Goal: Information Seeking & Learning: Check status

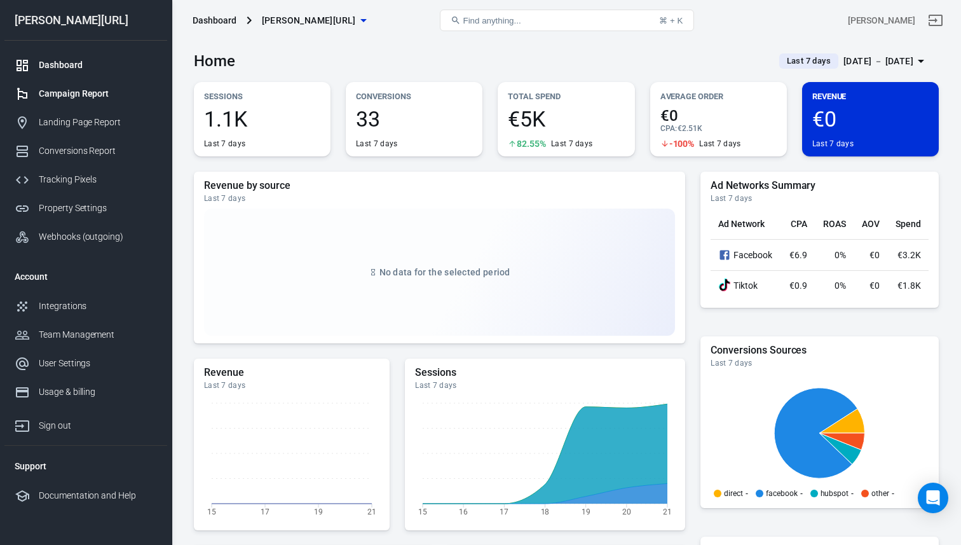
click at [110, 97] on div "Campaign Report" at bounding box center [98, 93] width 118 height 13
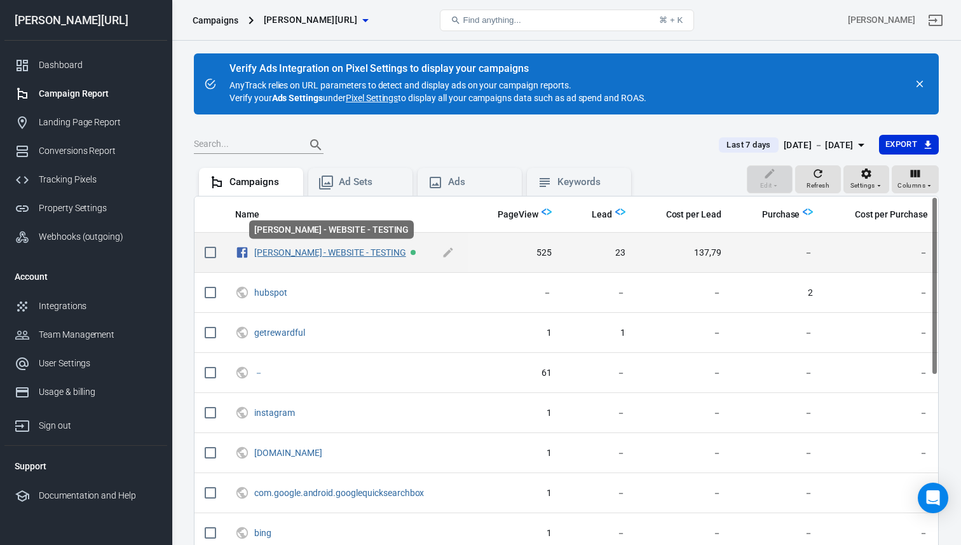
click at [277, 254] on link "[PERSON_NAME] - WEBSITE - TESTING" at bounding box center [330, 252] width 152 height 10
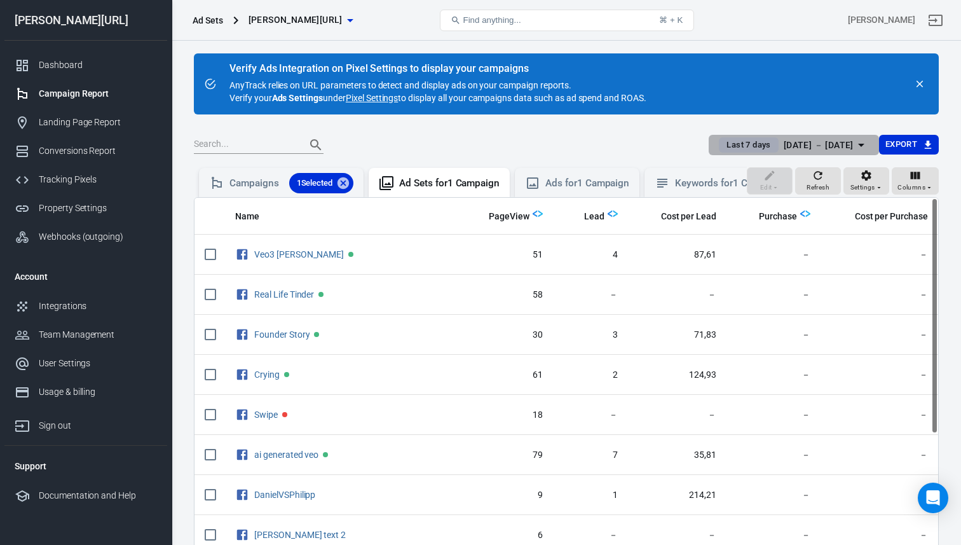
click at [740, 146] on span "Last 7 days" at bounding box center [748, 145] width 54 height 13
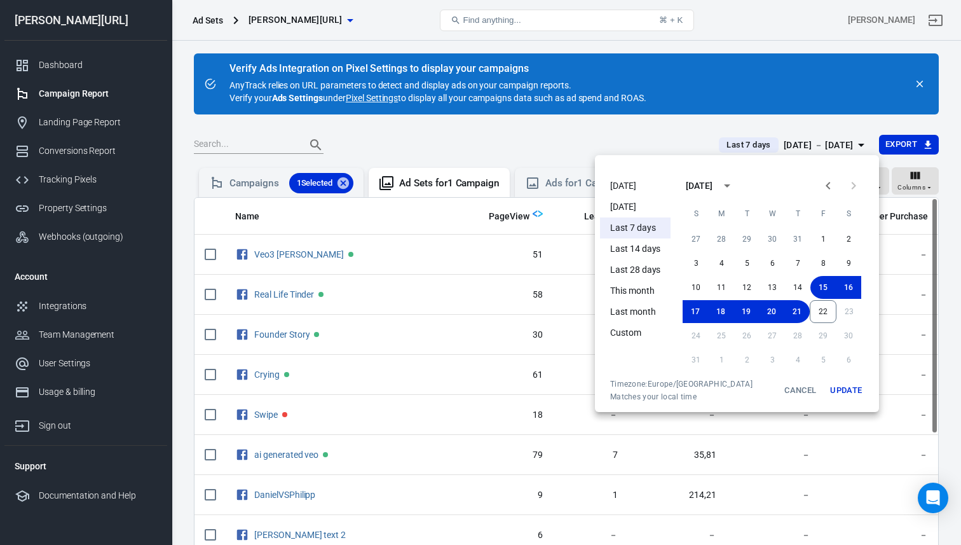
click at [740, 146] on div at bounding box center [480, 272] width 961 height 545
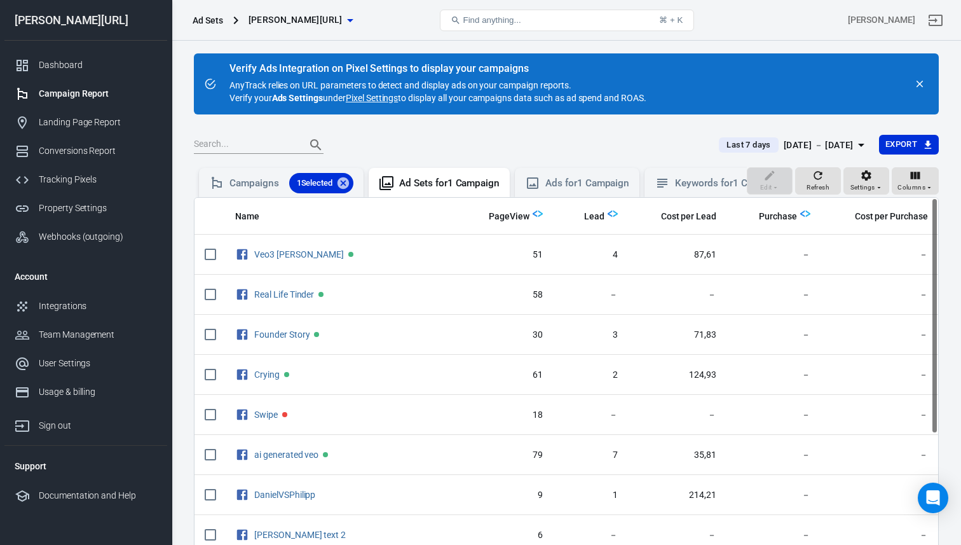
click at [823, 146] on div "[DATE] － [DATE]" at bounding box center [819, 145] width 70 height 16
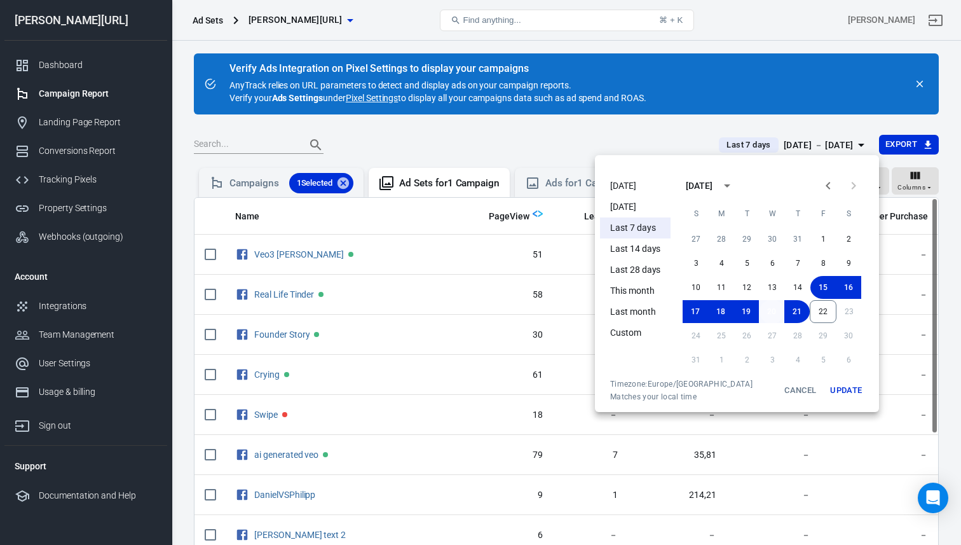
click at [768, 307] on button "20" at bounding box center [771, 311] width 25 height 23
click at [824, 312] on button "22" at bounding box center [823, 311] width 27 height 23
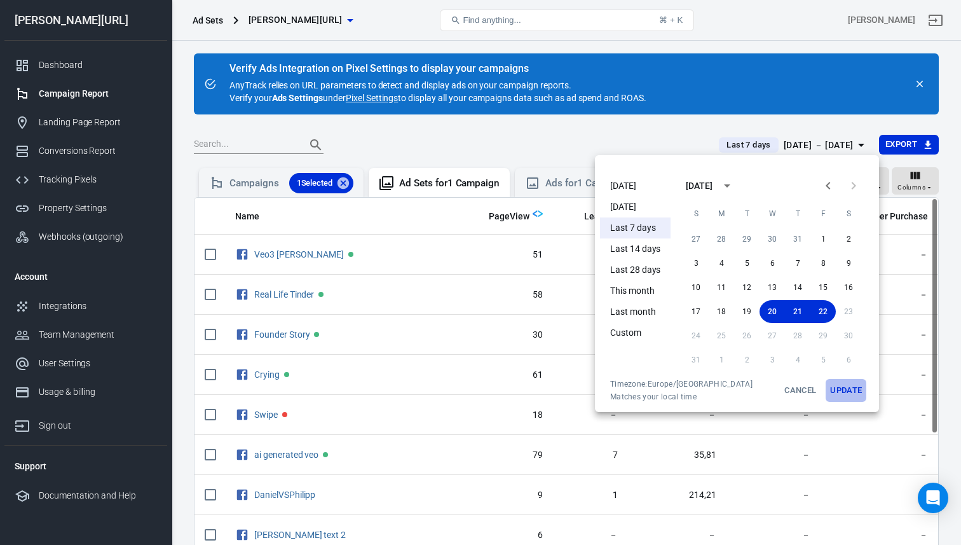
click at [854, 392] on button "Update" at bounding box center [846, 390] width 41 height 23
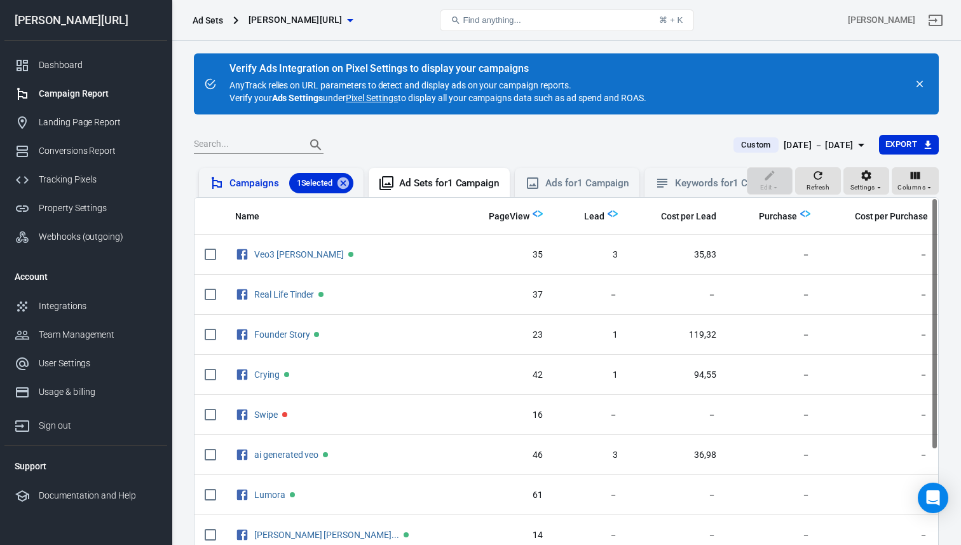
click at [266, 188] on div "Campaigns 1 Selected" at bounding box center [291, 183] width 124 height 20
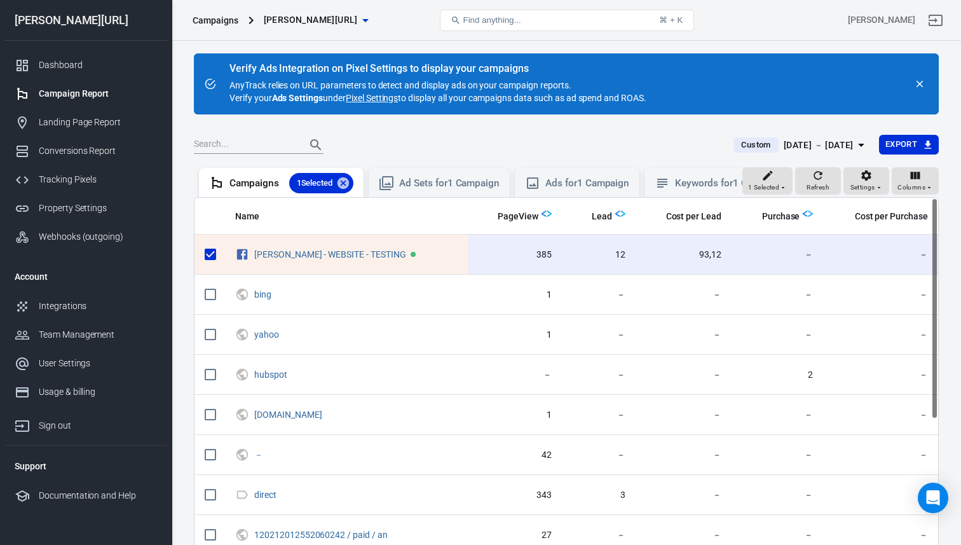
click at [812, 139] on div "[DATE] － [DATE]" at bounding box center [819, 145] width 70 height 16
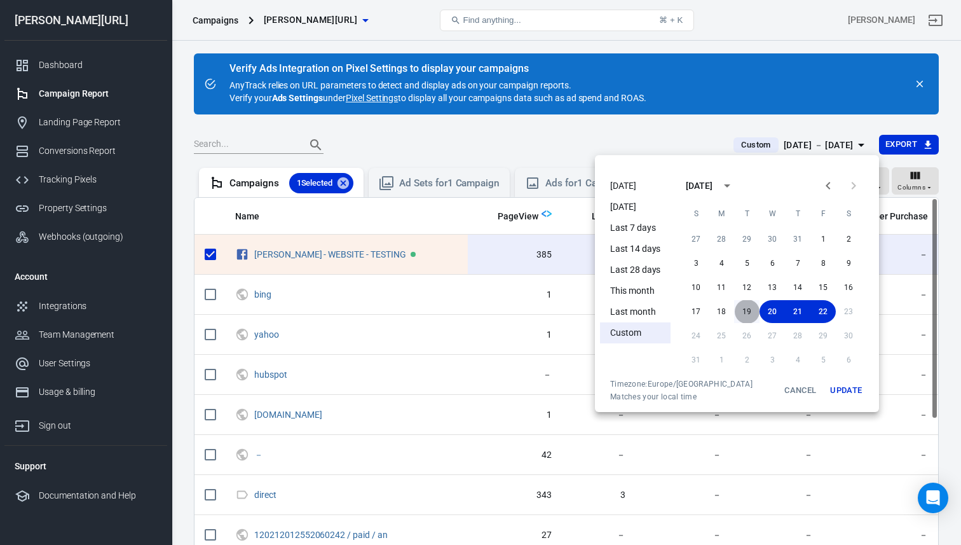
click at [741, 314] on button "19" at bounding box center [746, 311] width 25 height 23
click at [844, 392] on button "Update" at bounding box center [846, 390] width 41 height 23
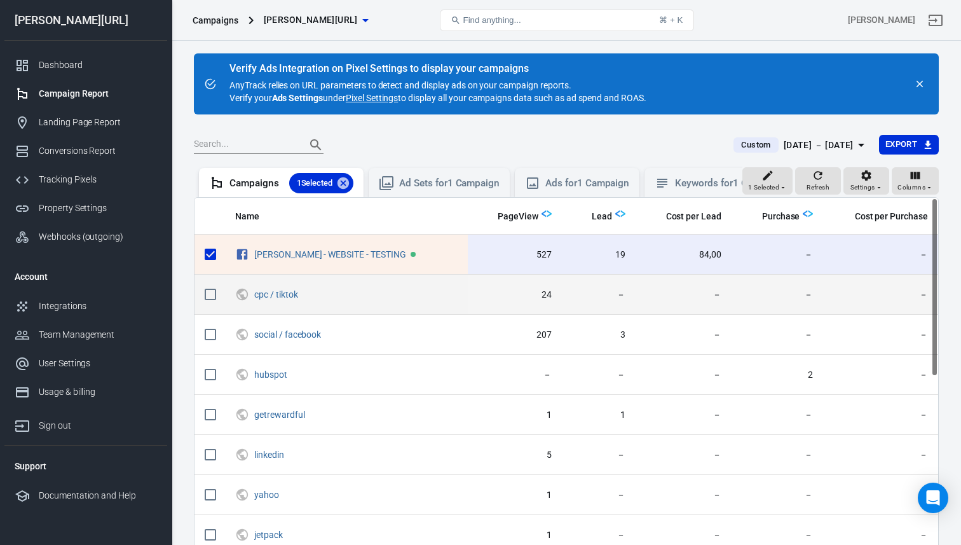
scroll to position [4, 0]
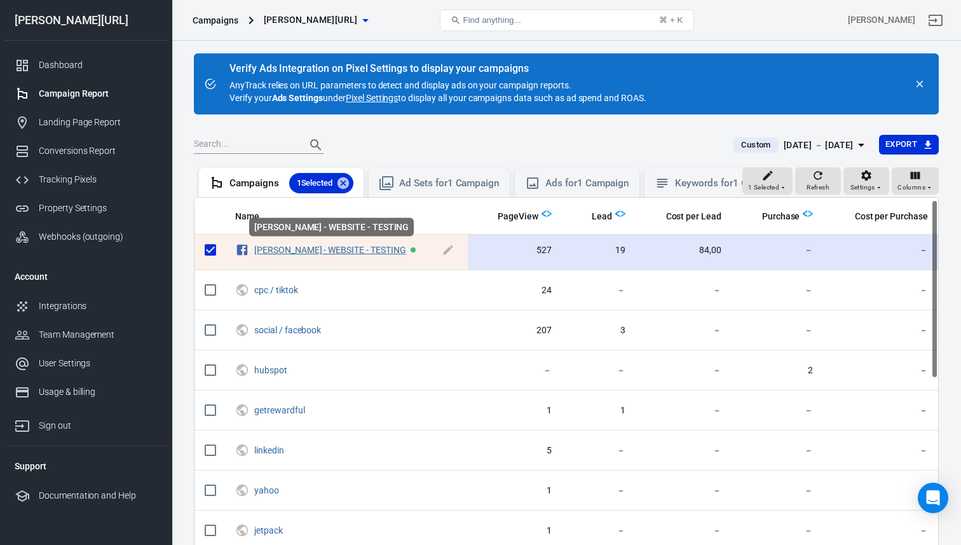
click at [336, 248] on link "[PERSON_NAME] - WEBSITE - TESTING" at bounding box center [330, 250] width 152 height 10
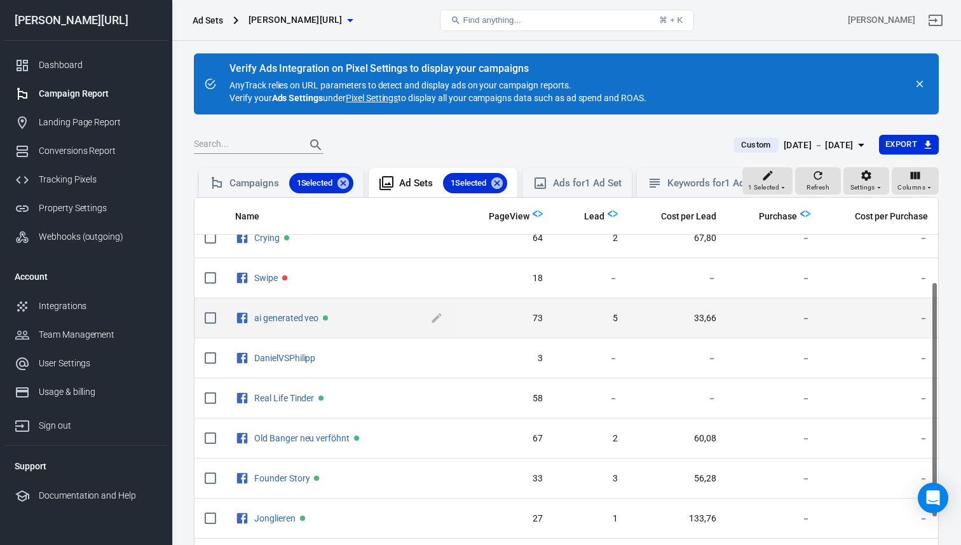
scroll to position [134, 0]
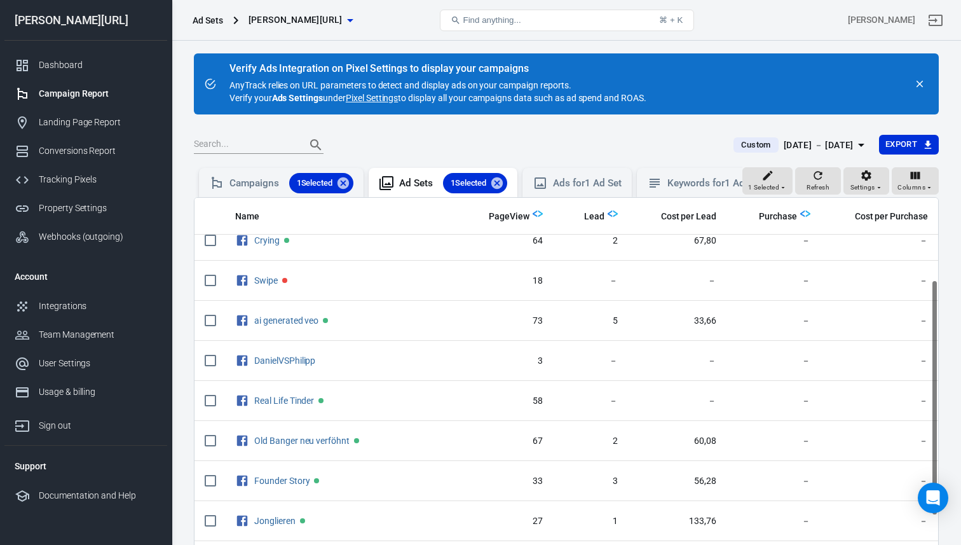
click at [791, 145] on div "[DATE] － [DATE]" at bounding box center [819, 145] width 70 height 16
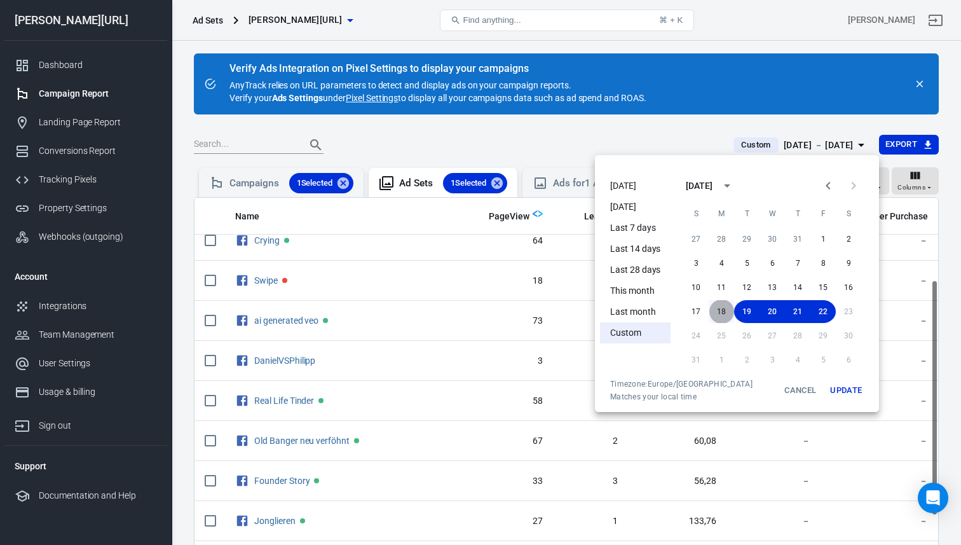
click at [718, 304] on button "18" at bounding box center [721, 311] width 25 height 23
click at [828, 311] on button "22" at bounding box center [823, 311] width 27 height 23
click at [860, 392] on button "Update" at bounding box center [846, 390] width 41 height 23
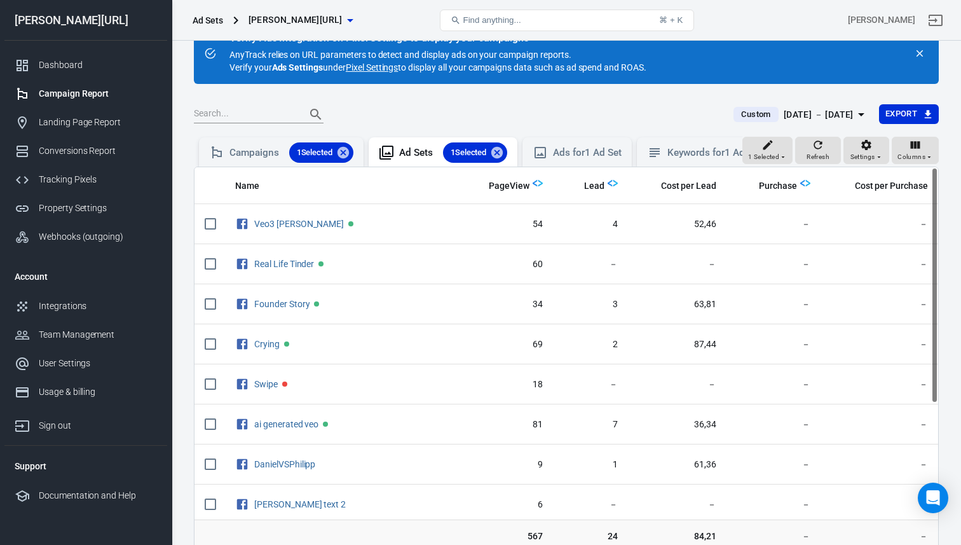
click at [789, 113] on div "[DATE] － [DATE]" at bounding box center [819, 115] width 70 height 16
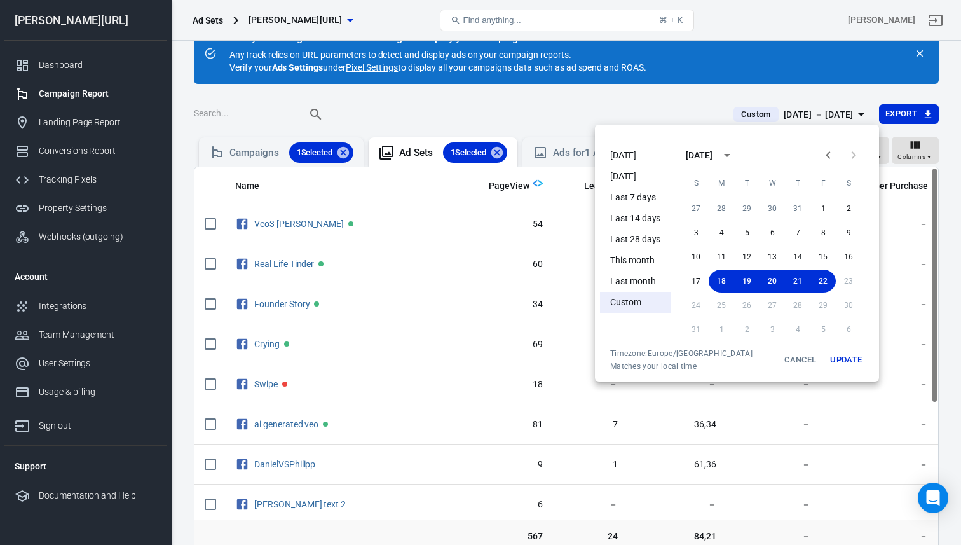
click at [631, 194] on li "Last 7 days" at bounding box center [635, 197] width 71 height 21
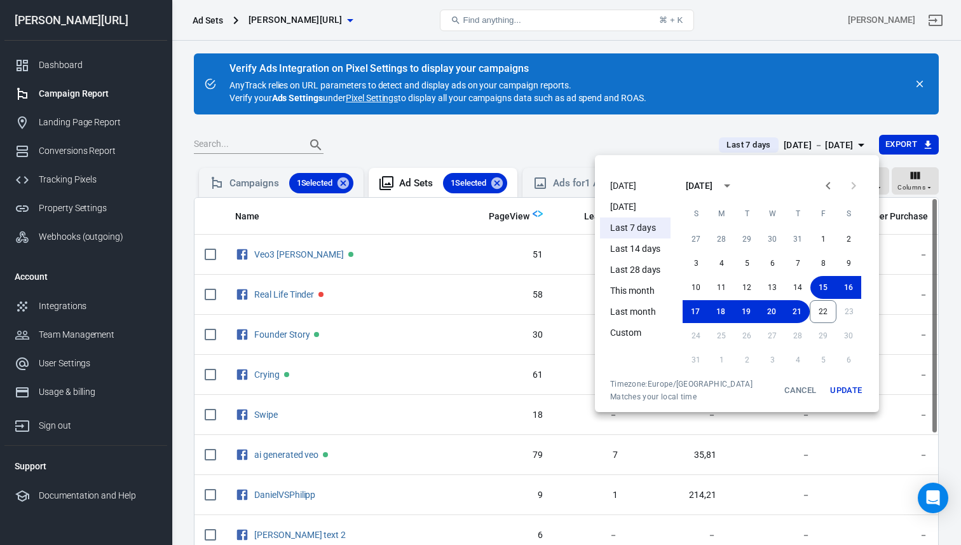
click at [544, 79] on div at bounding box center [480, 272] width 961 height 545
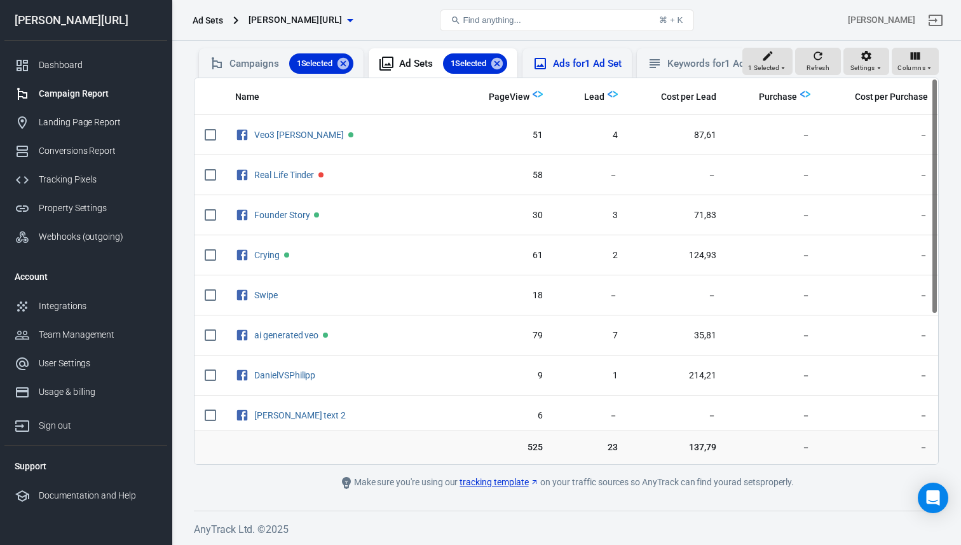
scroll to position [110, 0]
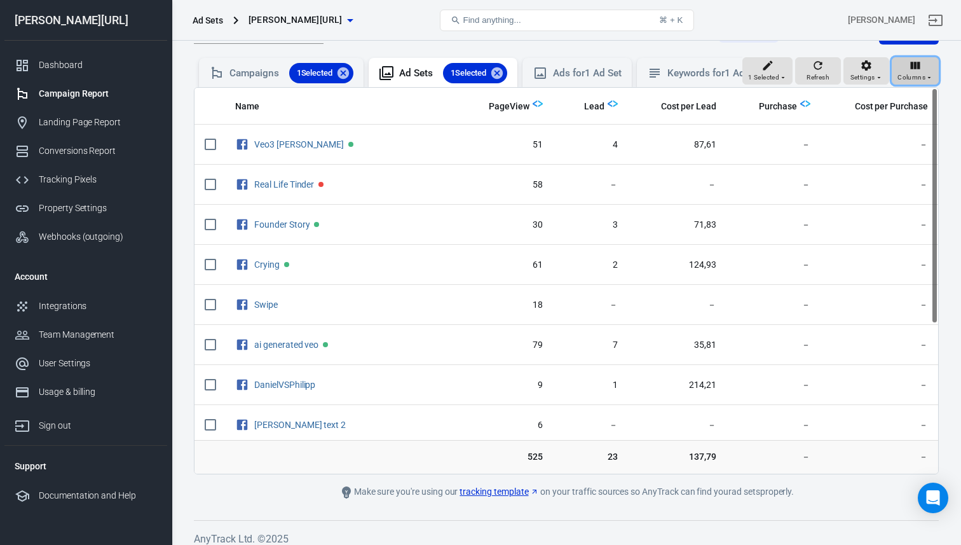
click at [909, 77] on span "Columns" at bounding box center [912, 77] width 28 height 11
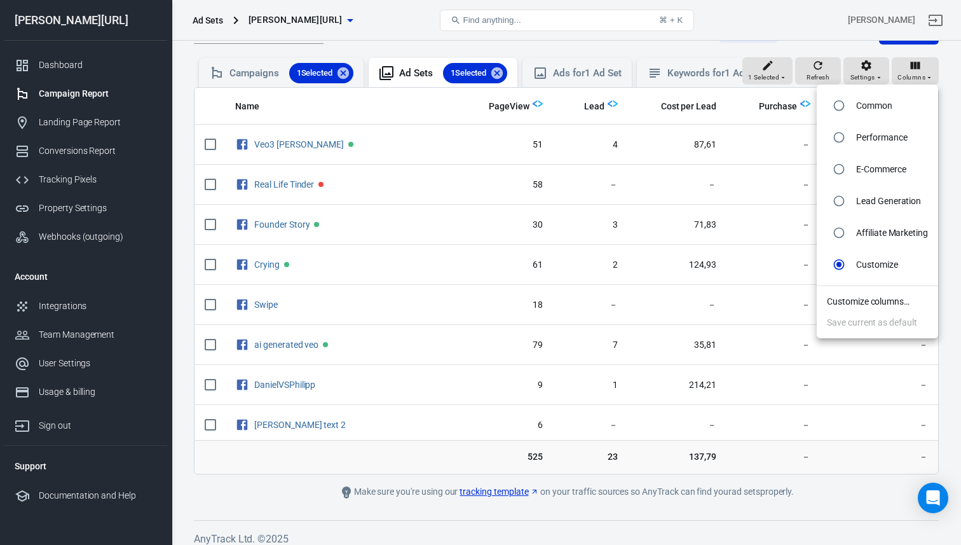
click at [854, 304] on li "Customize columns…" at bounding box center [877, 301] width 121 height 21
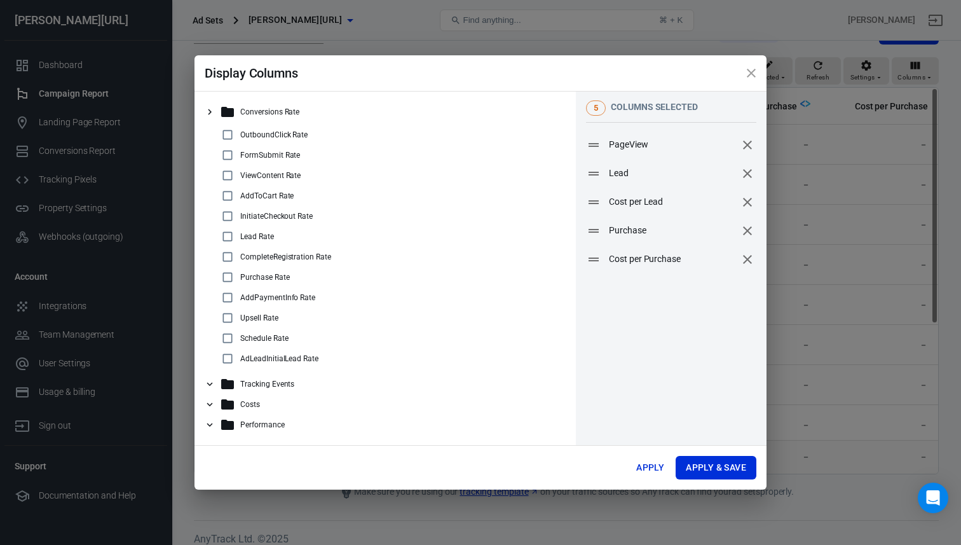
click at [289, 400] on div "Costs" at bounding box center [390, 404] width 341 height 15
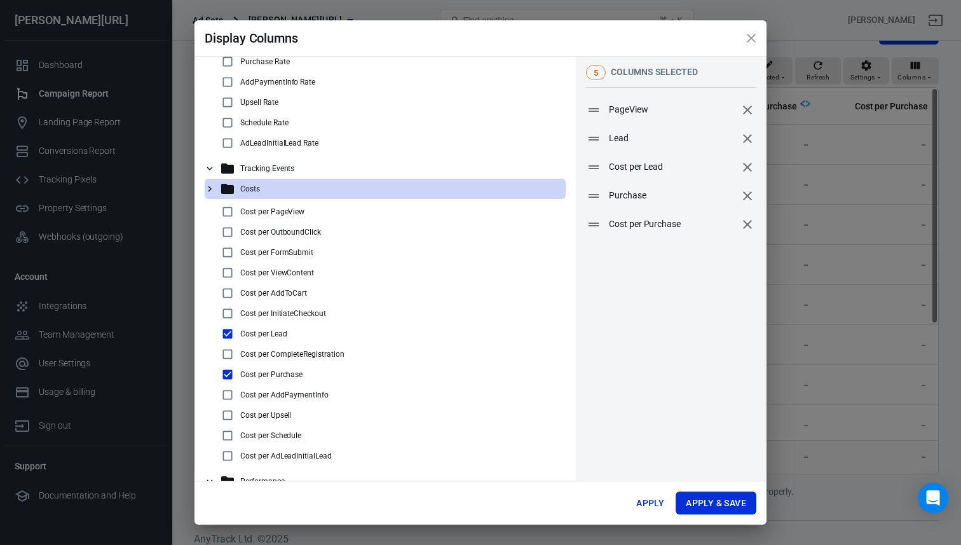
scroll to position [21, 0]
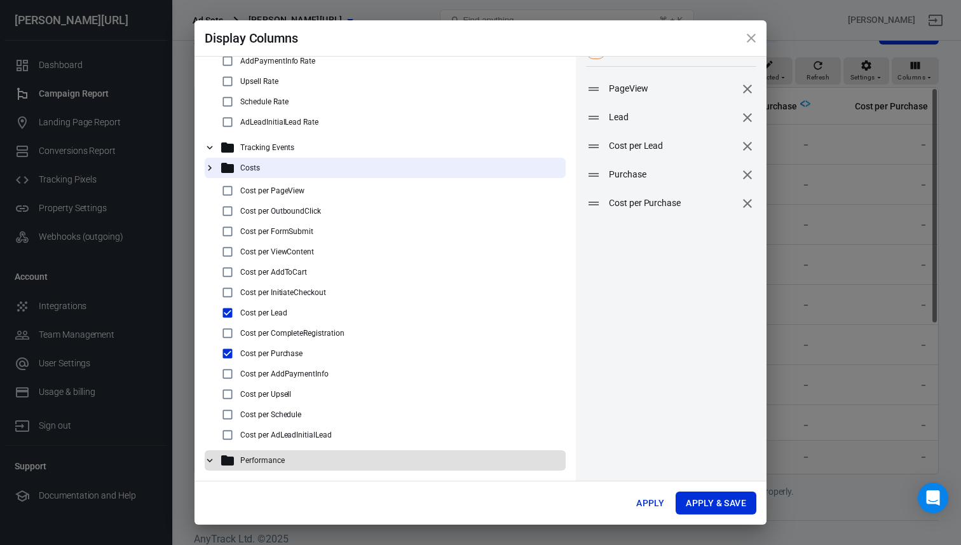
click at [292, 461] on div "Performance" at bounding box center [390, 460] width 341 height 15
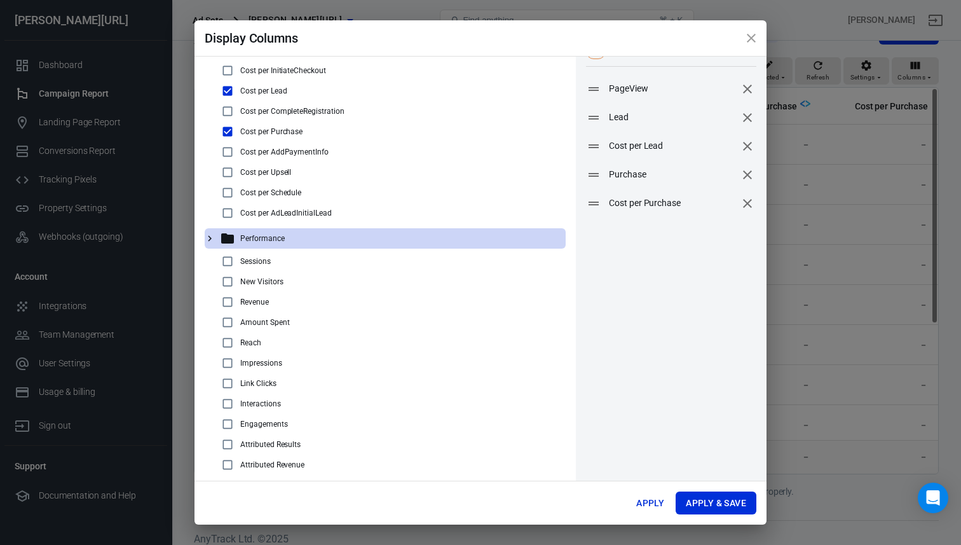
scroll to position [403, 0]
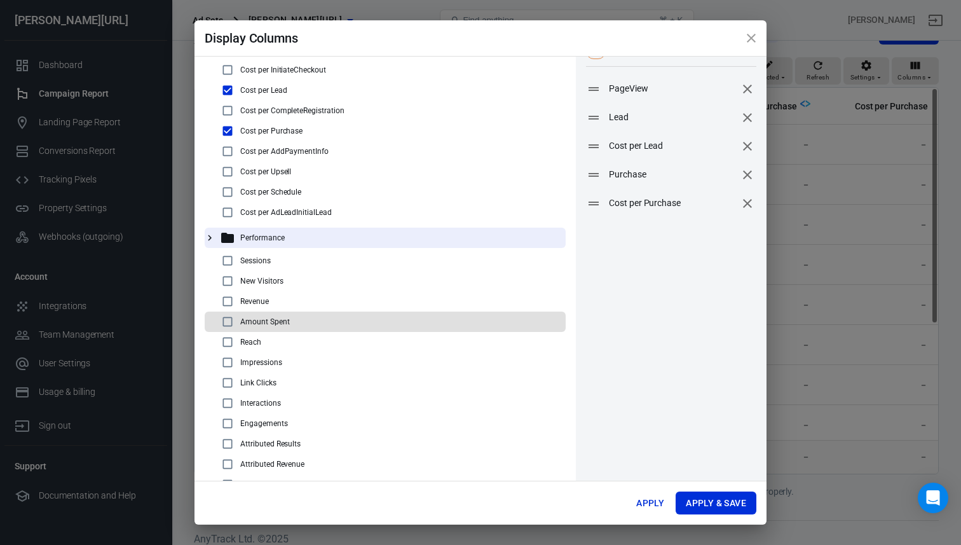
click at [289, 320] on div "Amount Spent" at bounding box center [390, 321] width 341 height 15
checkbox input "true"
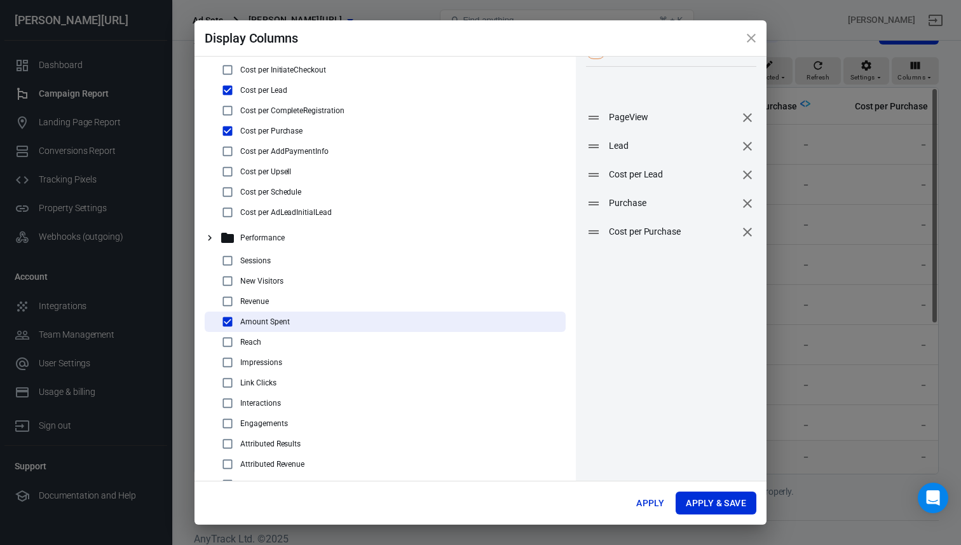
scroll to position [0, 0]
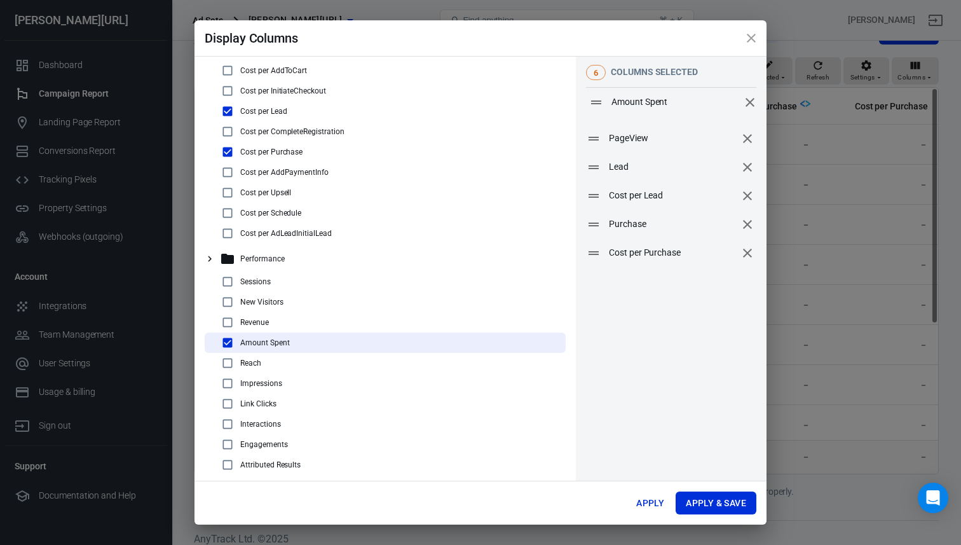
drag, startPoint x: 593, startPoint y: 229, endPoint x: 596, endPoint y: 102, distance: 127.8
click at [596, 102] on icon at bounding box center [596, 102] width 10 height 4
click at [724, 502] on button "Apply & Save" at bounding box center [716, 503] width 81 height 24
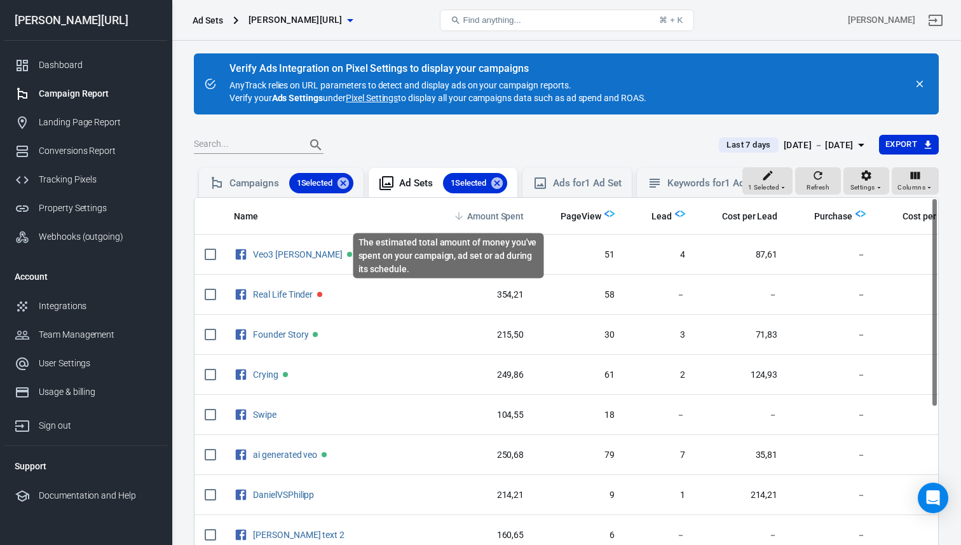
click at [467, 217] on span "Amount Spent" at bounding box center [495, 216] width 57 height 13
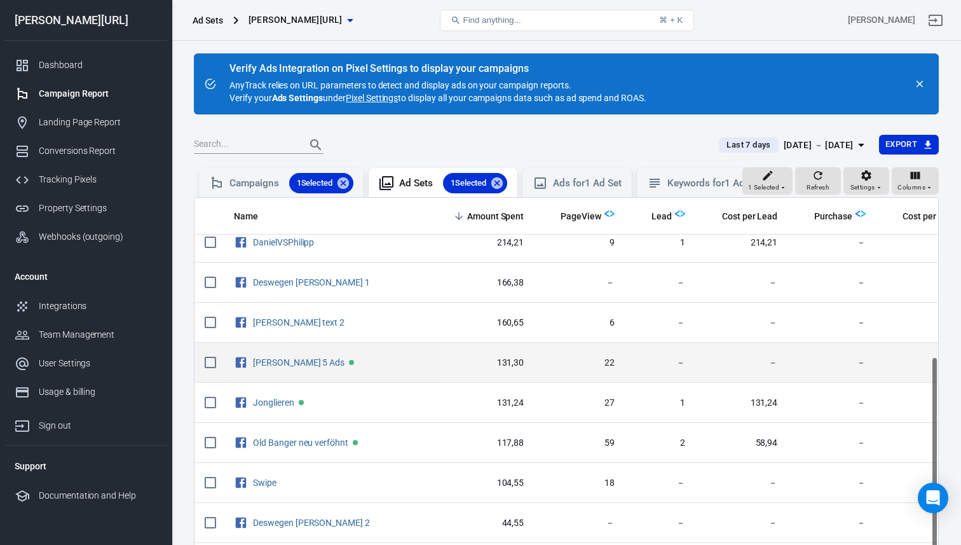
scroll to position [293, 0]
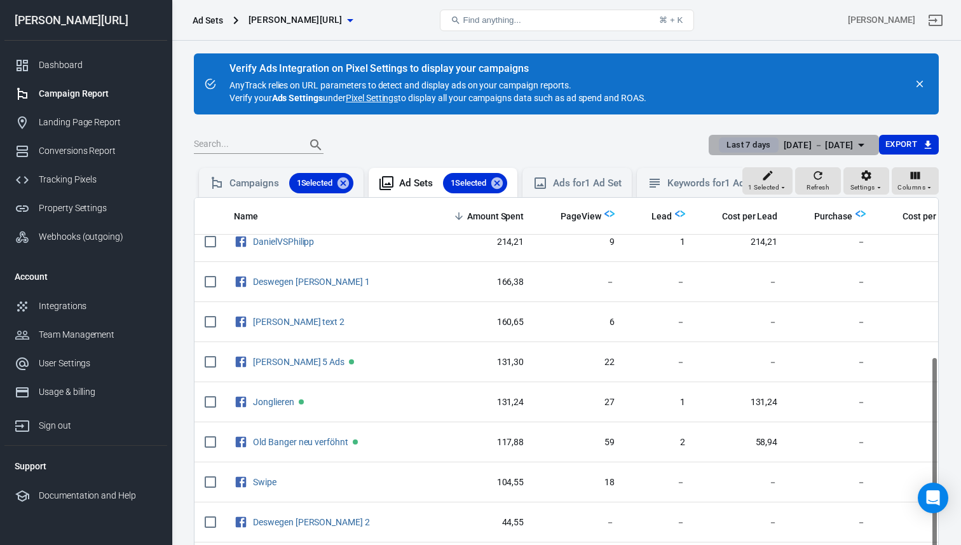
click at [784, 150] on div "[DATE] － [DATE]" at bounding box center [819, 145] width 70 height 16
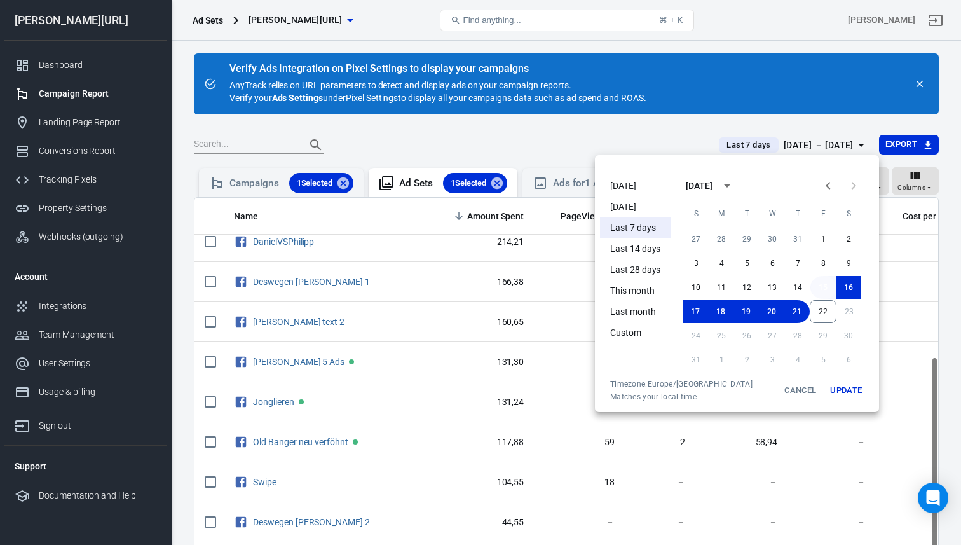
click at [818, 282] on button "15" at bounding box center [822, 287] width 25 height 23
click at [819, 312] on button "22" at bounding box center [822, 311] width 25 height 23
click at [857, 385] on button "Update" at bounding box center [846, 390] width 41 height 23
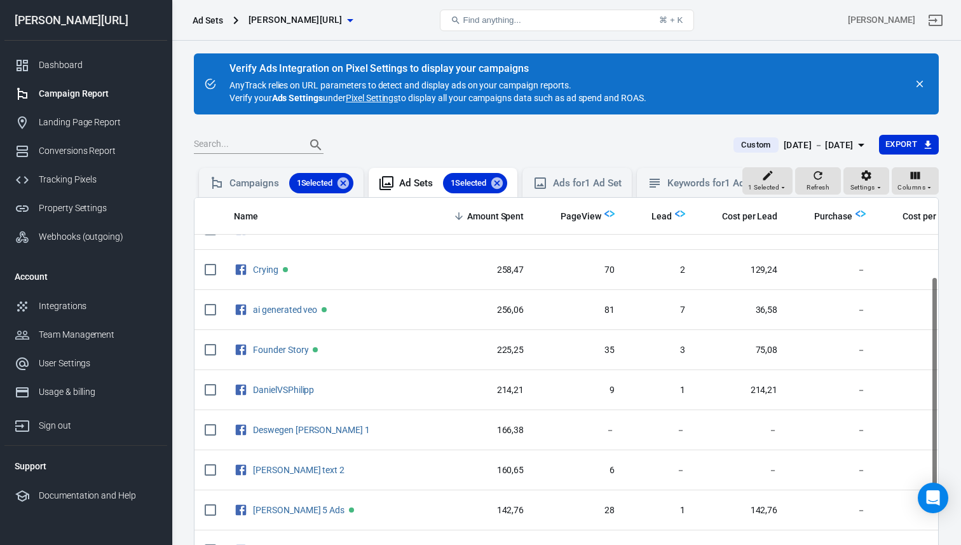
scroll to position [141, 0]
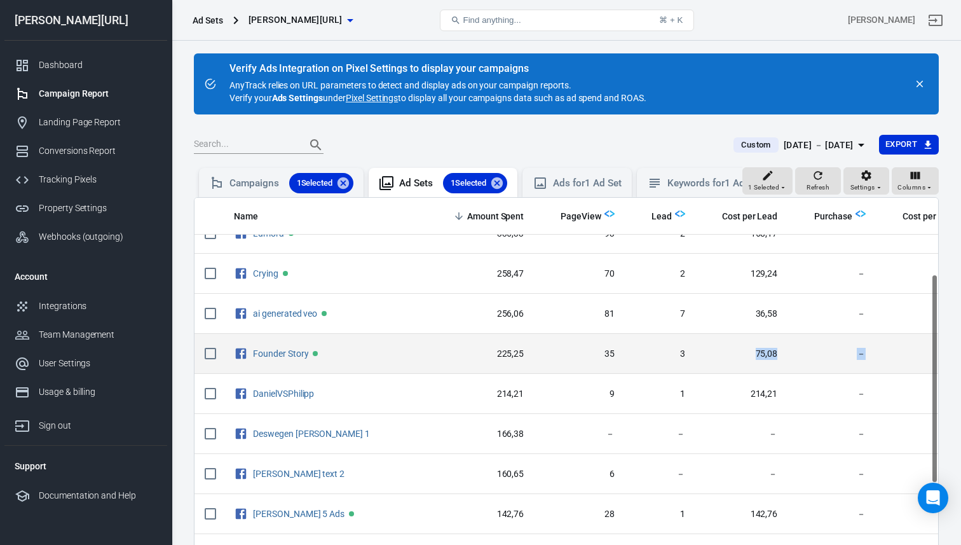
drag, startPoint x: 844, startPoint y: 344, endPoint x: 725, endPoint y: 344, distance: 118.9
click at [725, 344] on tr "Founder Story 225,25 35 3 75,08 － －" at bounding box center [590, 354] width 791 height 40
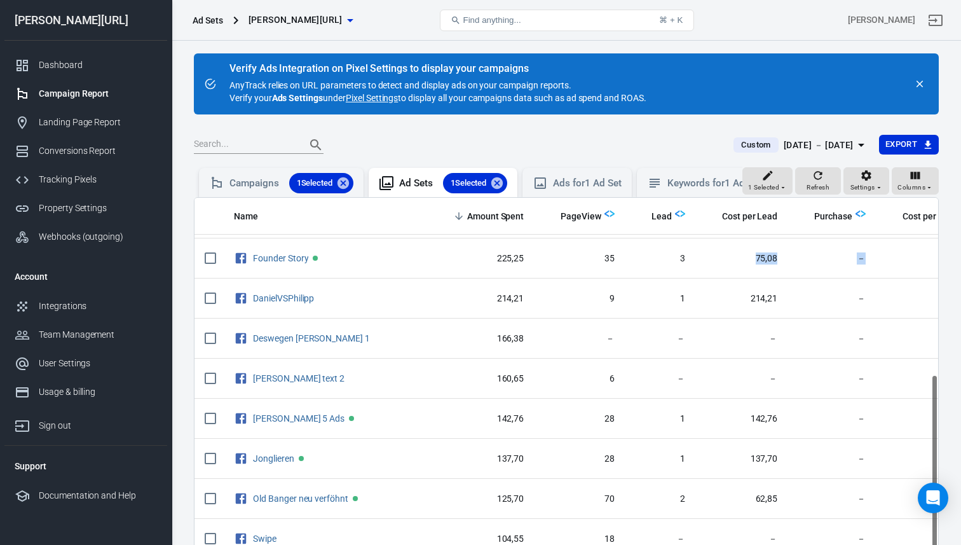
scroll to position [325, 0]
